Goal: Task Accomplishment & Management: Manage account settings

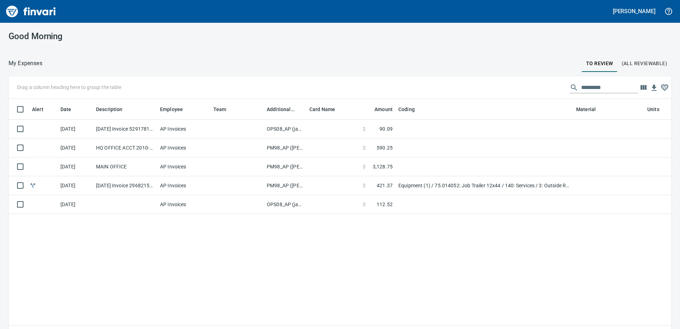
scroll to position [240, 652]
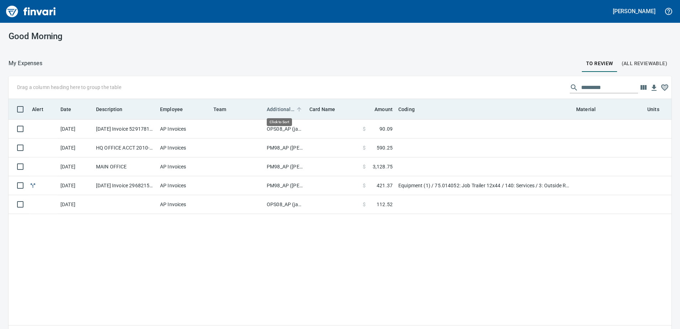
click at [274, 106] on span "Additional Reviewer" at bounding box center [281, 109] width 28 height 9
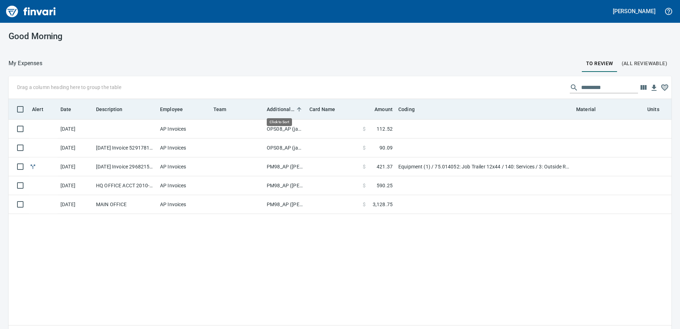
click at [274, 106] on span "Additional Reviewer" at bounding box center [281, 109] width 28 height 9
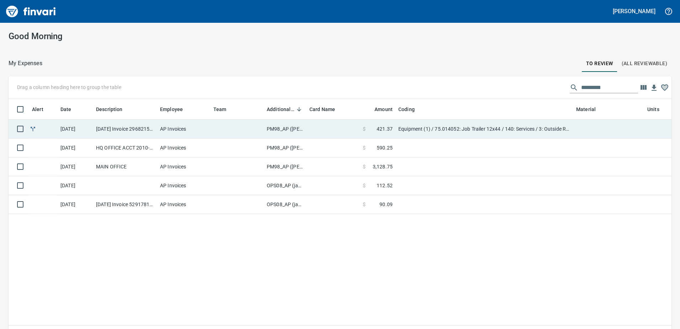
click at [274, 129] on td "PM98_AP ([PERSON_NAME], [PERSON_NAME])" at bounding box center [285, 129] width 43 height 19
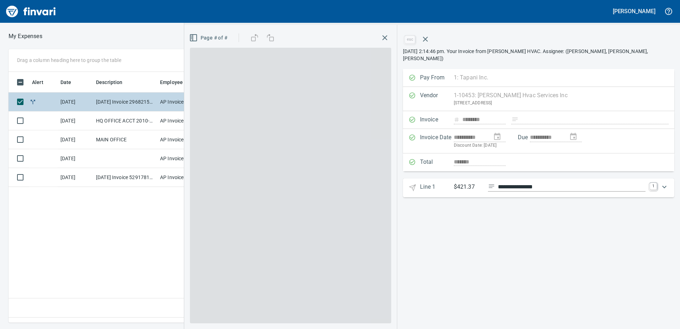
scroll to position [240, 480]
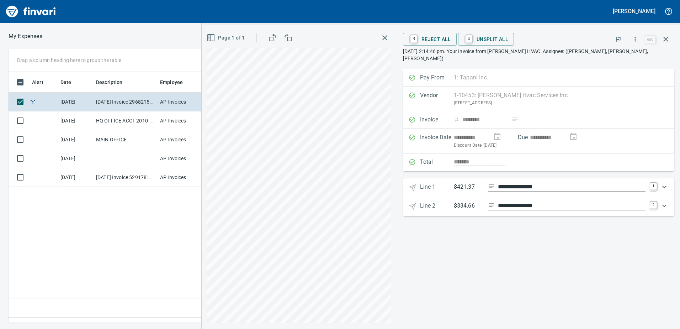
click at [666, 182] on icon "Expand" at bounding box center [664, 186] width 9 height 9
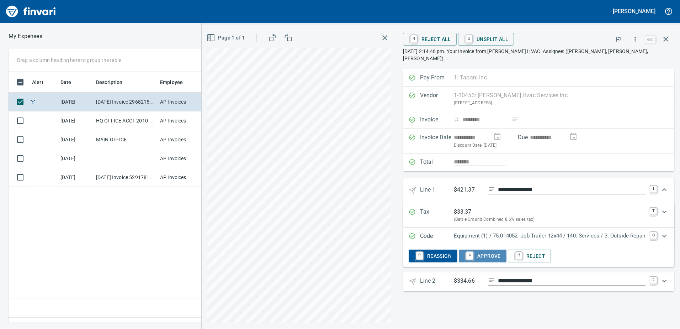
click at [484, 250] on span "A Approve" at bounding box center [483, 256] width 36 height 12
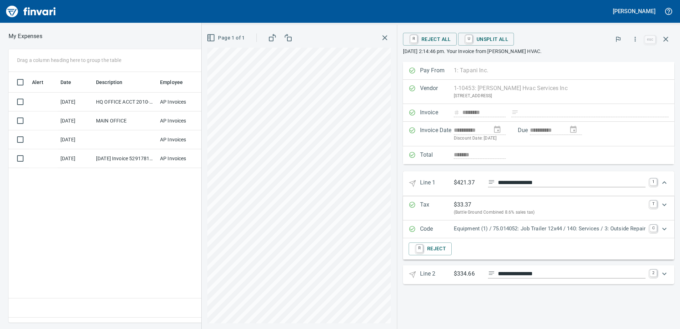
click at [666, 272] on icon "Expand" at bounding box center [664, 273] width 9 height 9
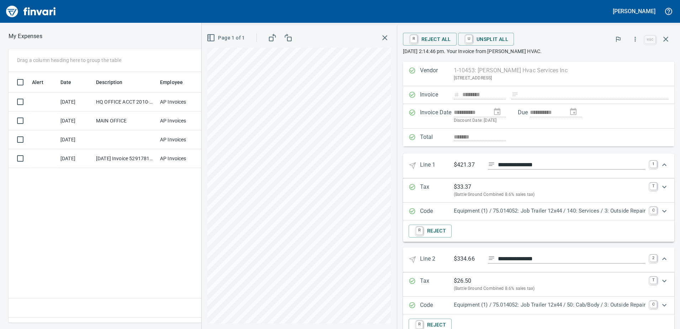
scroll to position [0, 0]
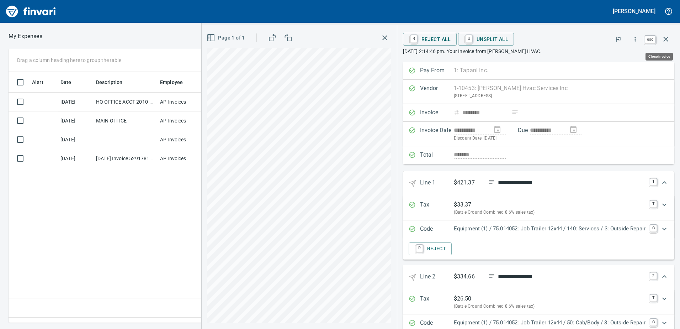
click at [666, 39] on icon "button" at bounding box center [665, 39] width 5 height 5
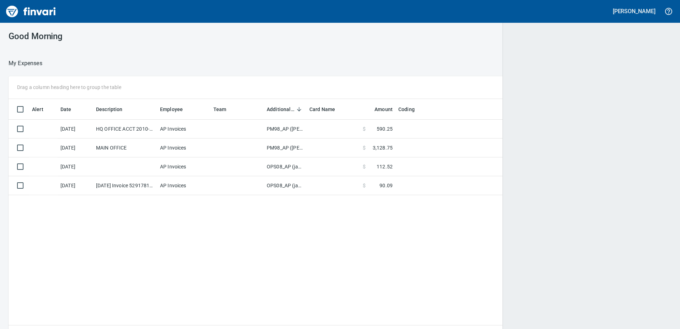
scroll to position [1, 1]
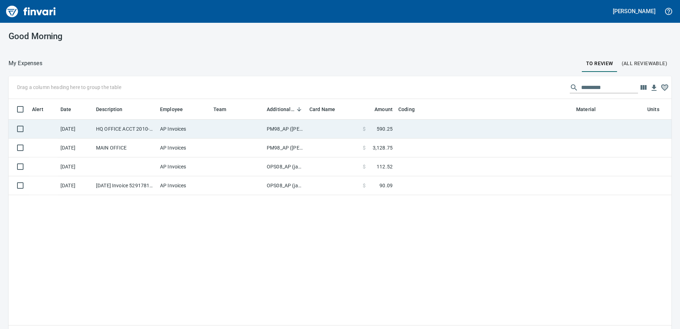
click at [278, 126] on td "PM98_AP ([PERSON_NAME], [PERSON_NAME])" at bounding box center [285, 129] width 43 height 19
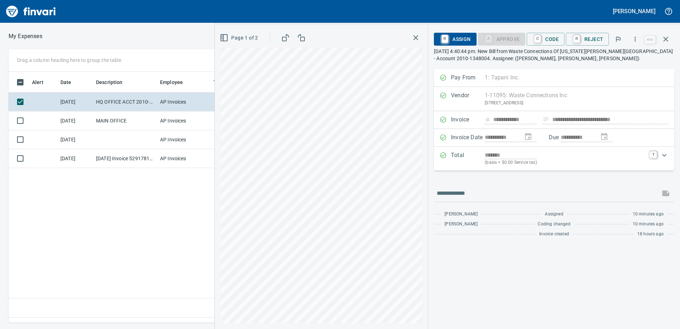
scroll to position [240, 480]
click at [556, 38] on span "C Code" at bounding box center [545, 39] width 26 height 12
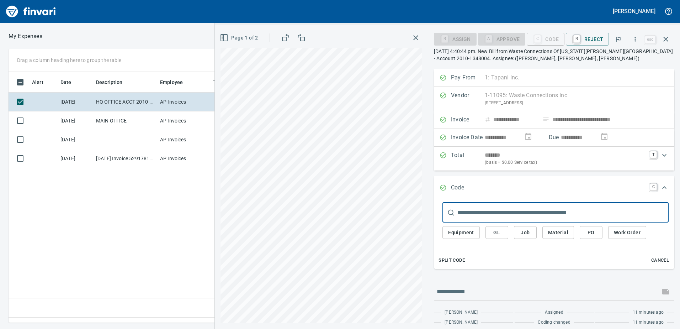
click at [498, 232] on span "GL" at bounding box center [496, 232] width 11 height 9
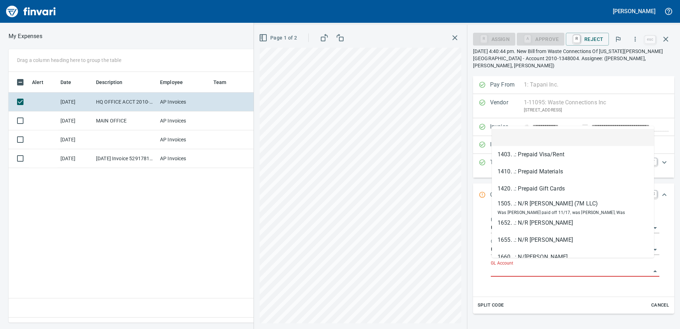
click at [501, 267] on input "GL Account" at bounding box center [571, 271] width 160 height 10
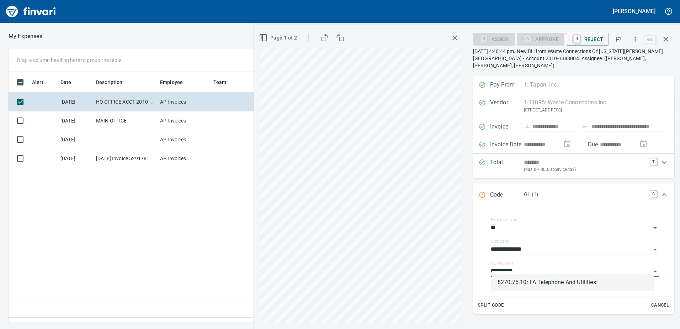
click at [526, 281] on li "8270.75.10: FA Telephone And Utilities" at bounding box center [573, 282] width 162 height 17
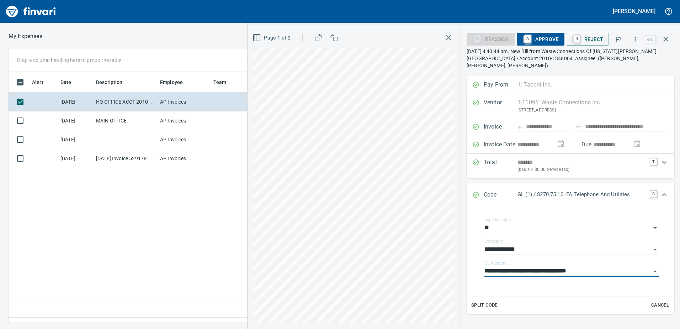
type input "**********"
click at [547, 41] on span "A Approve" at bounding box center [541, 39] width 36 height 12
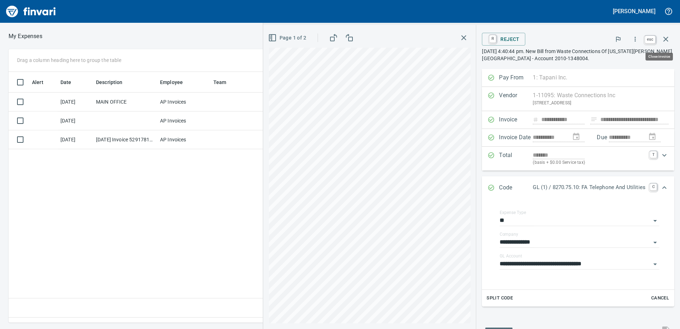
click at [667, 38] on icon "button" at bounding box center [665, 39] width 5 height 5
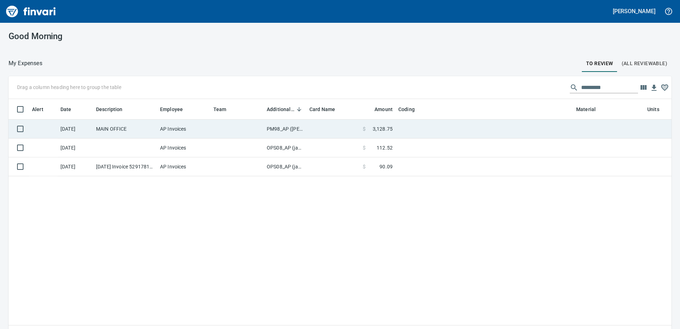
scroll to position [240, 652]
click at [274, 127] on td "PM98_AP ([PERSON_NAME], [PERSON_NAME])" at bounding box center [285, 129] width 43 height 19
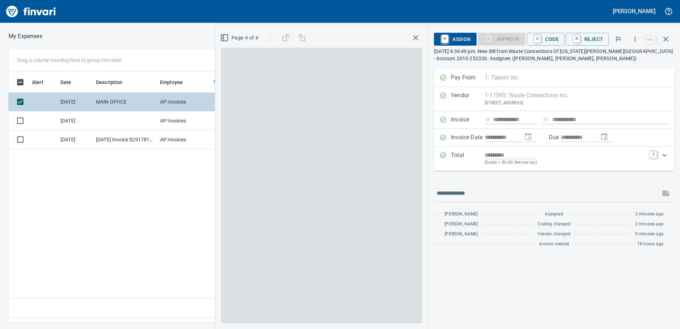
scroll to position [240, 480]
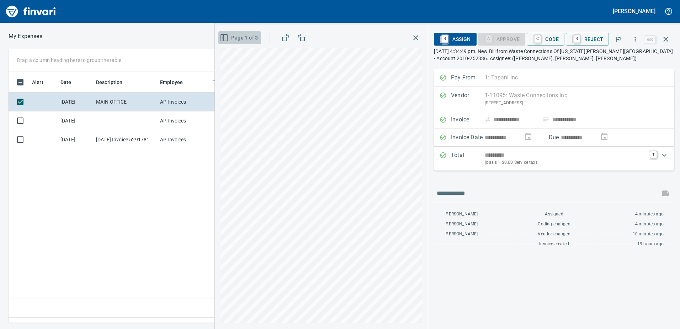
click at [223, 38] on icon "button" at bounding box center [223, 38] width 0 height 6
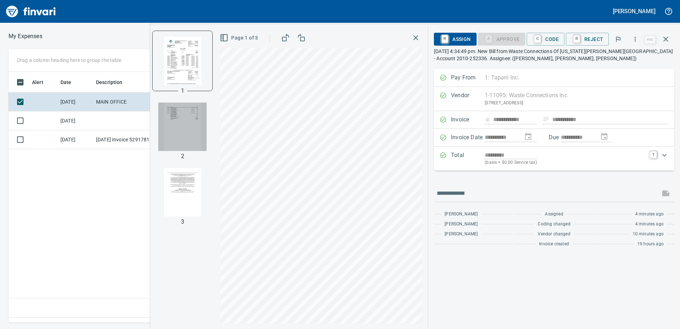
click at [179, 121] on img "button" at bounding box center [182, 126] width 48 height 48
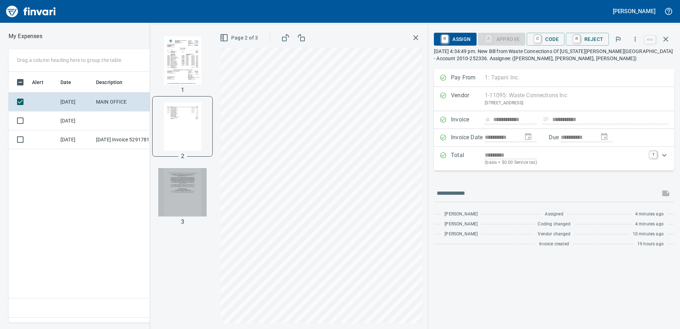
click at [191, 193] on img "button" at bounding box center [182, 192] width 48 height 48
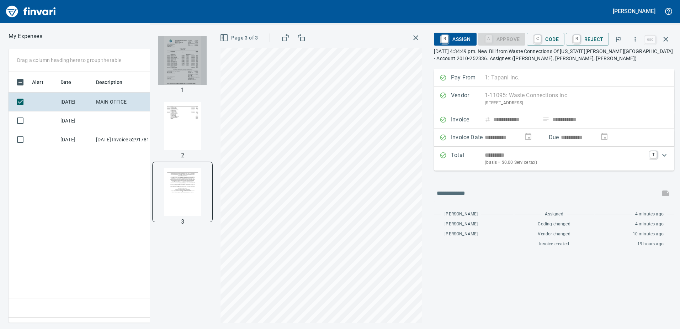
click at [189, 61] on img "button" at bounding box center [182, 60] width 48 height 48
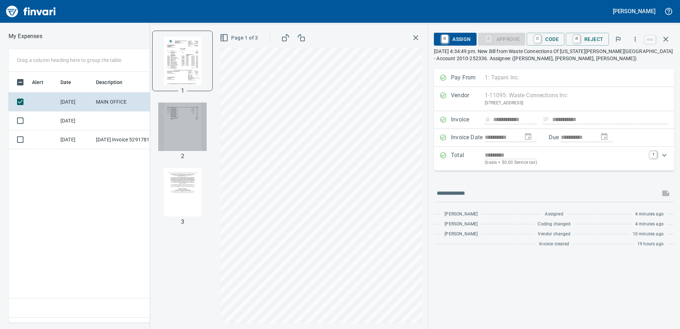
click at [180, 124] on img "button" at bounding box center [182, 126] width 48 height 48
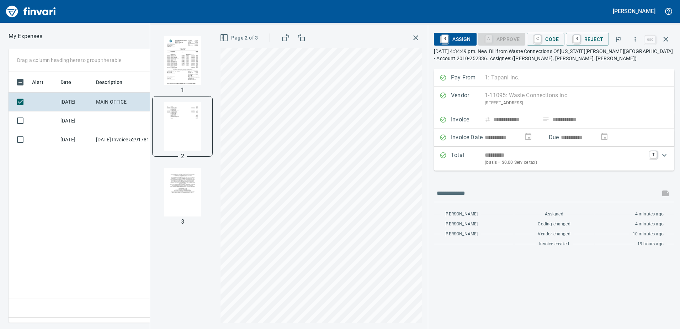
click at [177, 62] on img "button" at bounding box center [182, 60] width 48 height 48
click at [548, 41] on span "C Code" at bounding box center [545, 39] width 26 height 12
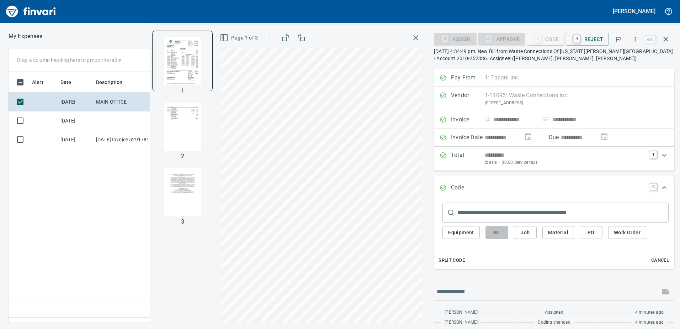
click at [494, 233] on span "GL" at bounding box center [496, 232] width 11 height 9
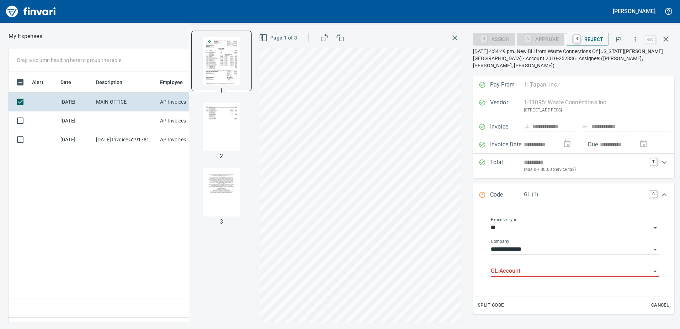
click at [509, 266] on input "GL Account" at bounding box center [571, 271] width 160 height 10
click at [558, 284] on li "8270.75.10: FA Telephone And Utilities" at bounding box center [573, 282] width 162 height 17
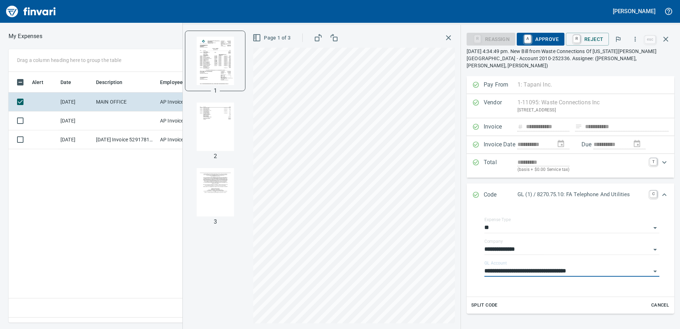
type input "**********"
click at [551, 41] on span "A Approve" at bounding box center [541, 39] width 36 height 12
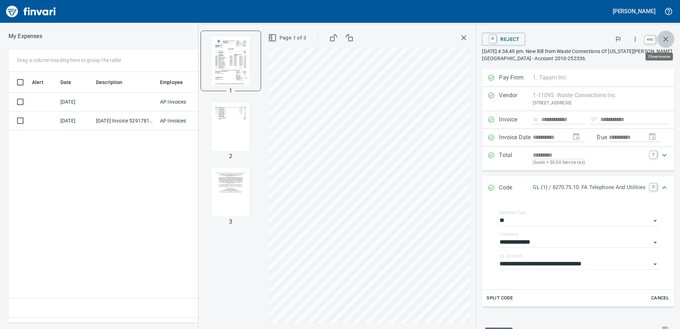
click at [663, 36] on icon "button" at bounding box center [666, 39] width 9 height 9
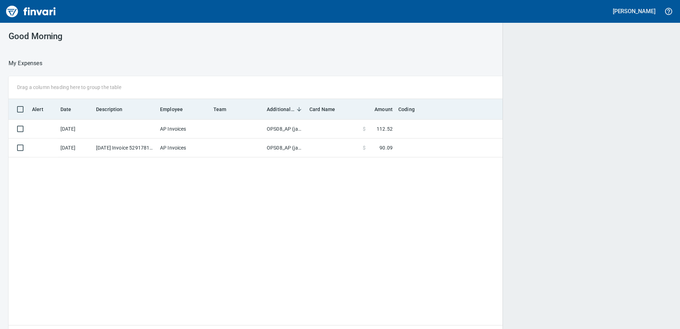
scroll to position [240, 651]
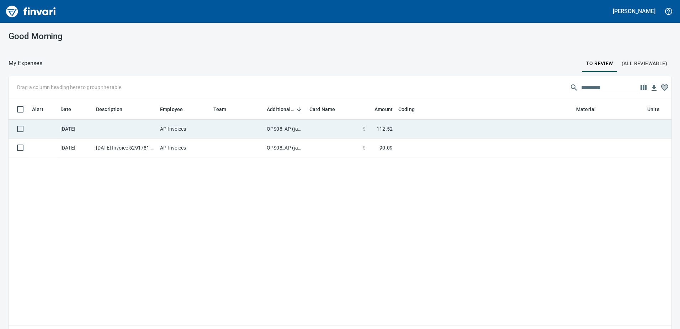
click at [282, 128] on td "OPS08_AP (janettep, samr)" at bounding box center [285, 129] width 43 height 19
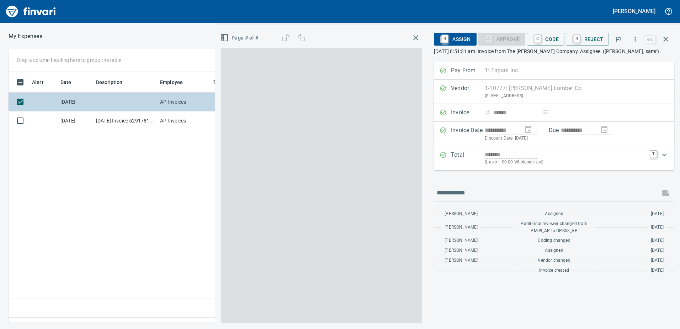
scroll to position [240, 480]
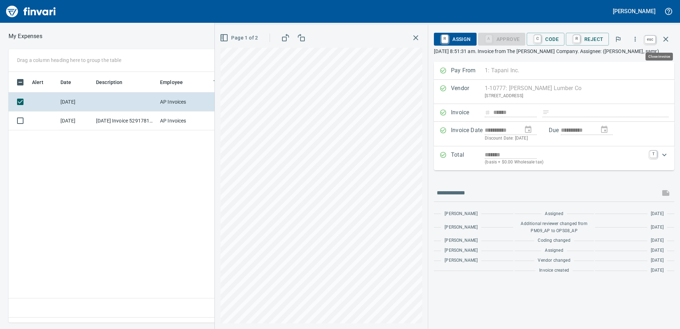
click at [665, 37] on icon "button" at bounding box center [666, 39] width 9 height 9
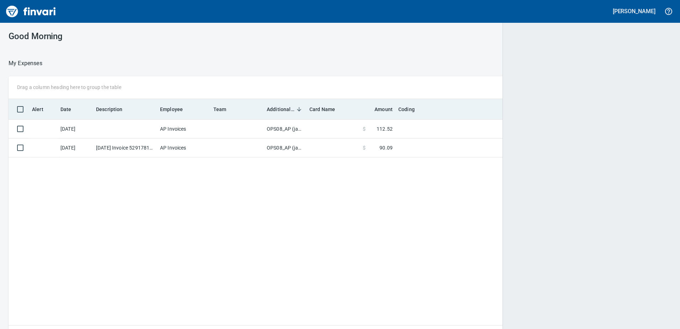
scroll to position [1, 1]
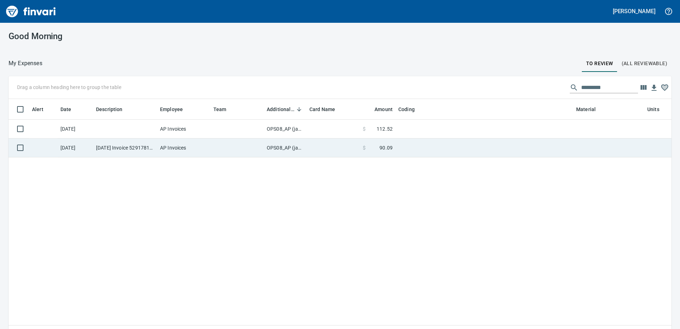
click at [277, 147] on td "OPS08_AP (janettep, samr)" at bounding box center [285, 147] width 43 height 19
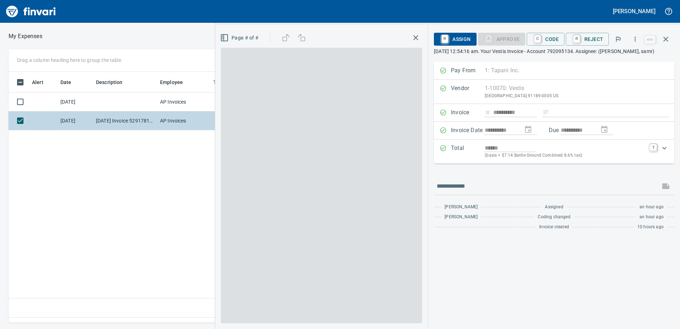
scroll to position [240, 480]
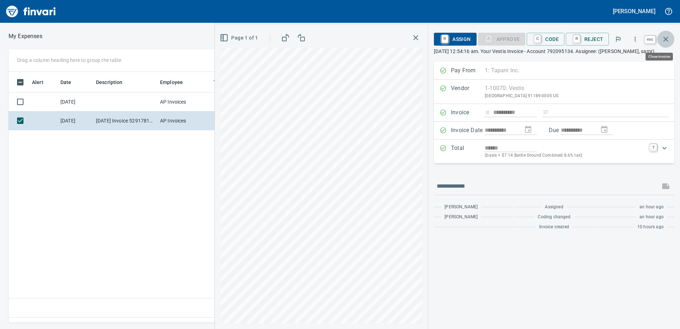
click at [666, 39] on icon "button" at bounding box center [665, 39] width 5 height 5
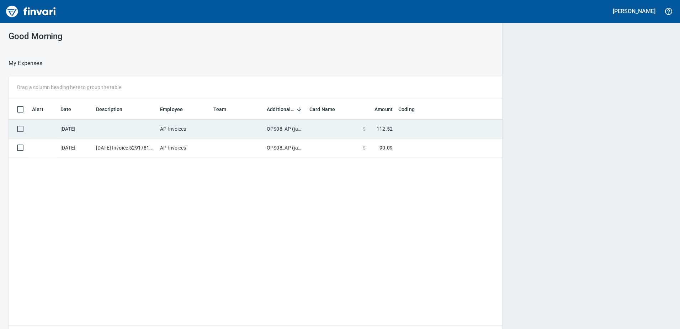
scroll to position [240, 652]
